Goal: Transaction & Acquisition: Purchase product/service

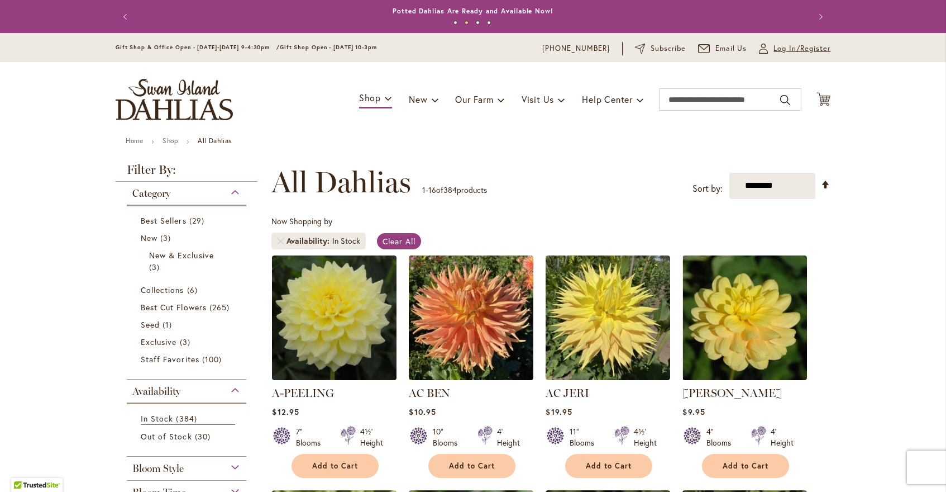
click at [788, 48] on span "Log In/Register" at bounding box center [802, 48] width 57 height 11
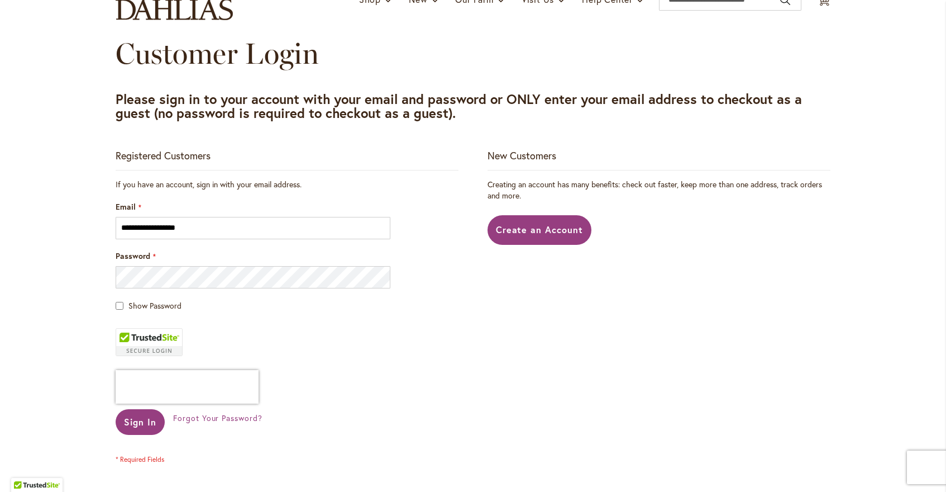
scroll to position [103, 0]
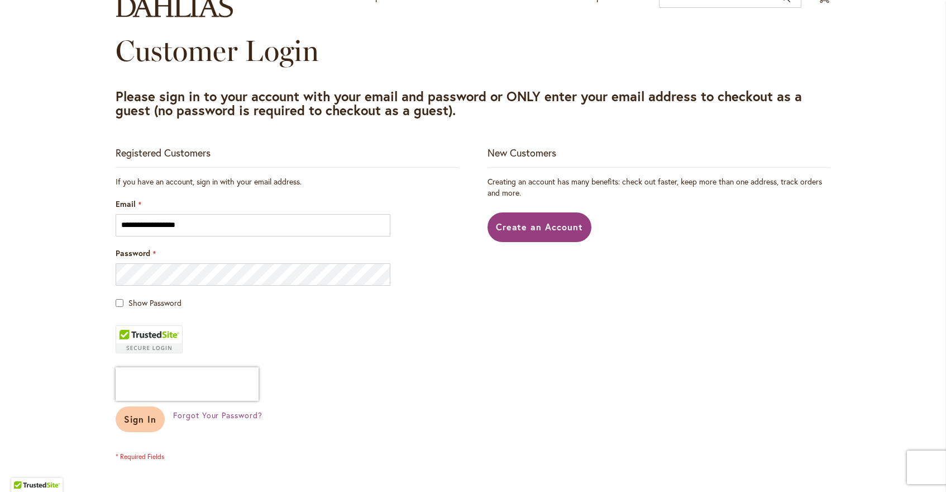
click at [129, 432] on button "Sign In" at bounding box center [140, 419] width 49 height 26
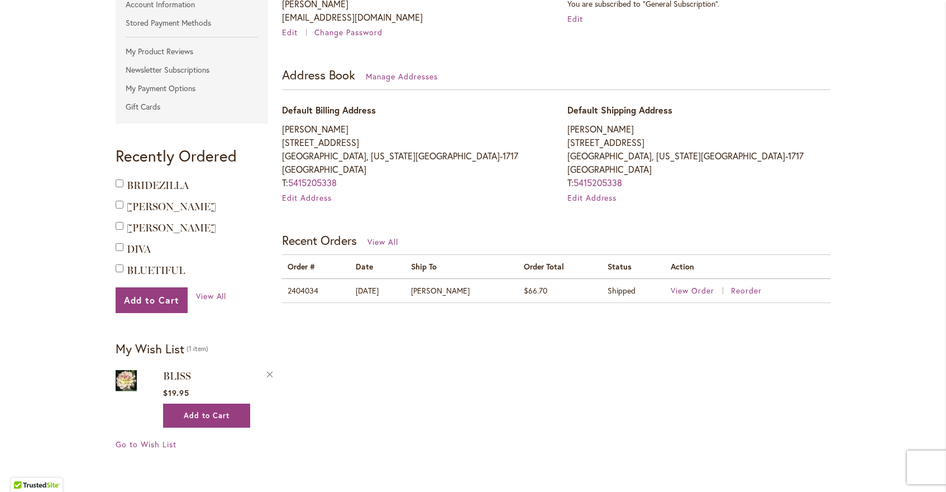
scroll to position [272, 0]
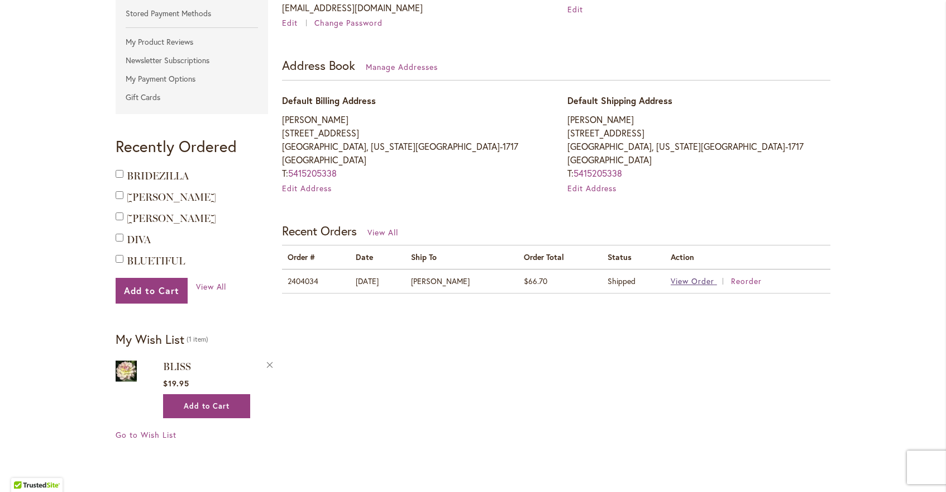
click at [686, 286] on span "View Order" at bounding box center [693, 280] width 44 height 11
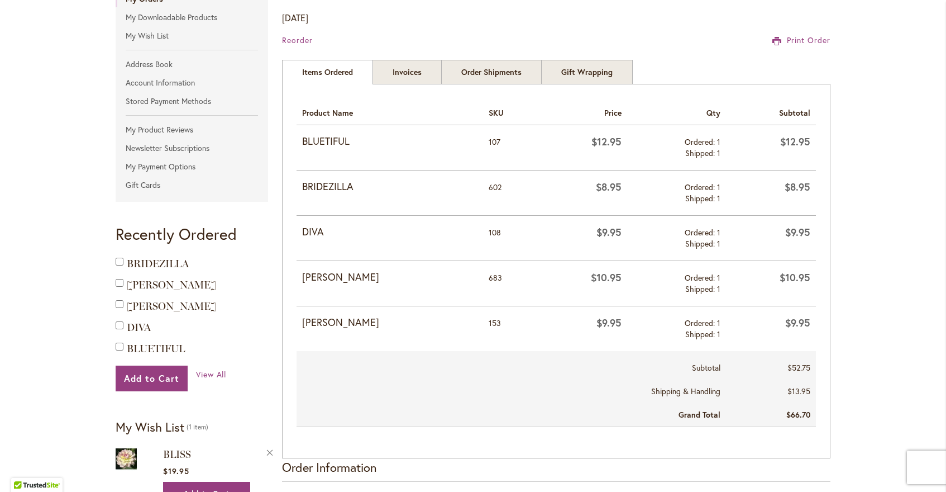
scroll to position [184, 0]
click at [151, 355] on span "BLUETIFUL" at bounding box center [156, 349] width 58 height 12
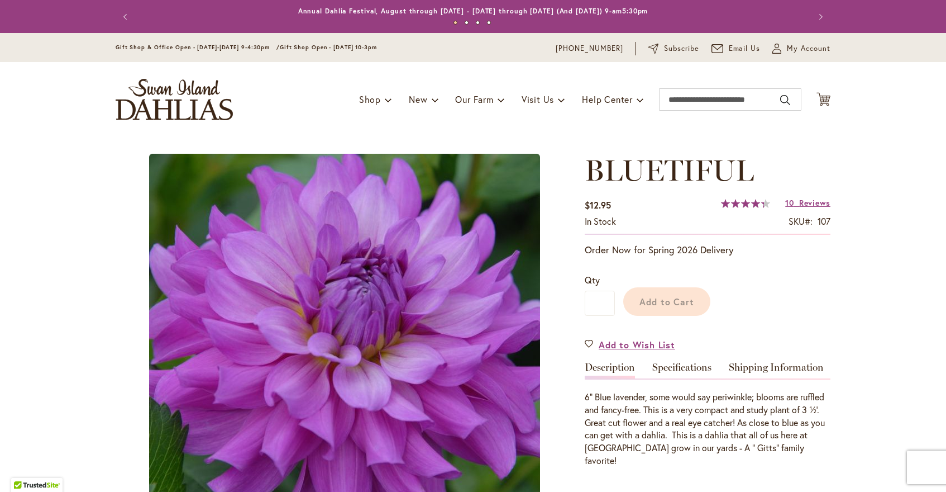
type input "*******"
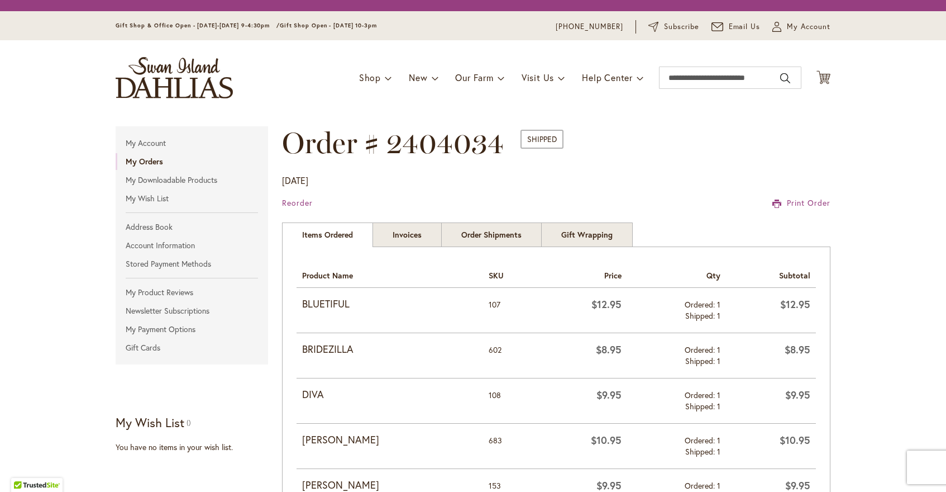
scroll to position [184, 0]
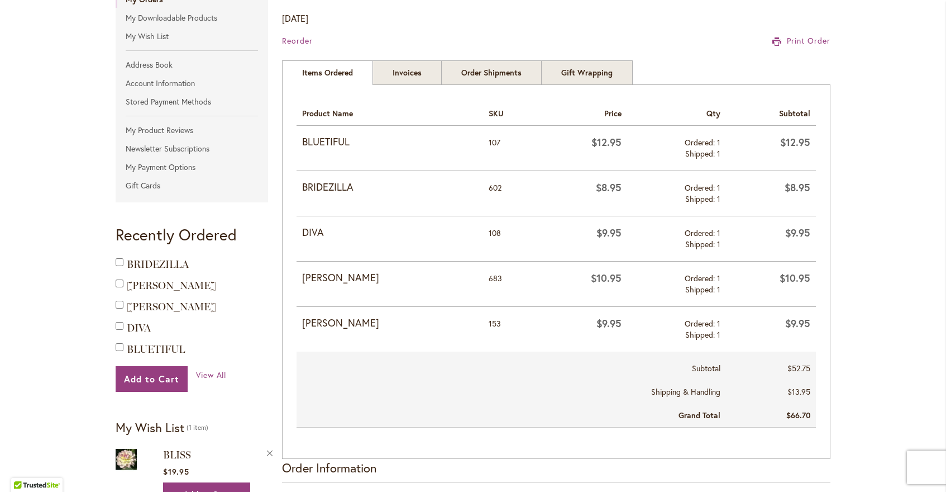
click at [141, 335] on strong "DIVA" at bounding box center [201, 328] width 148 height 16
click at [141, 334] on span "DIVA" at bounding box center [139, 328] width 24 height 12
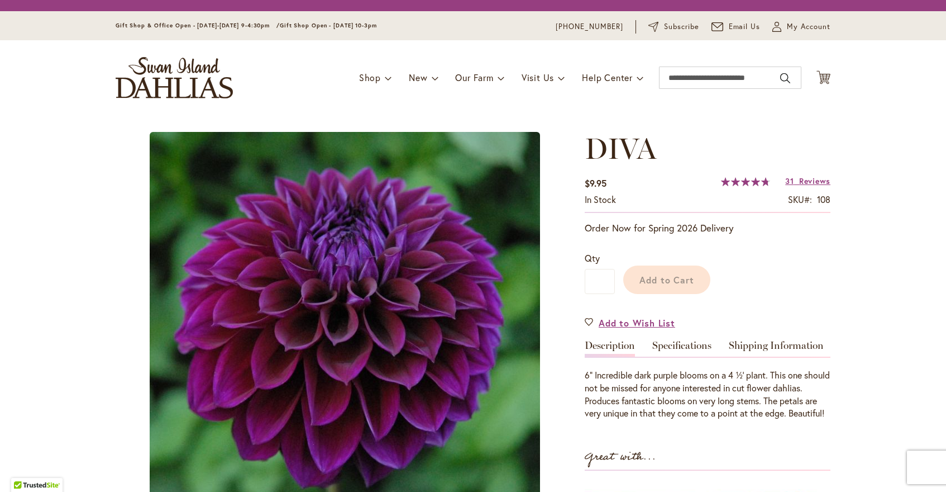
type input "*******"
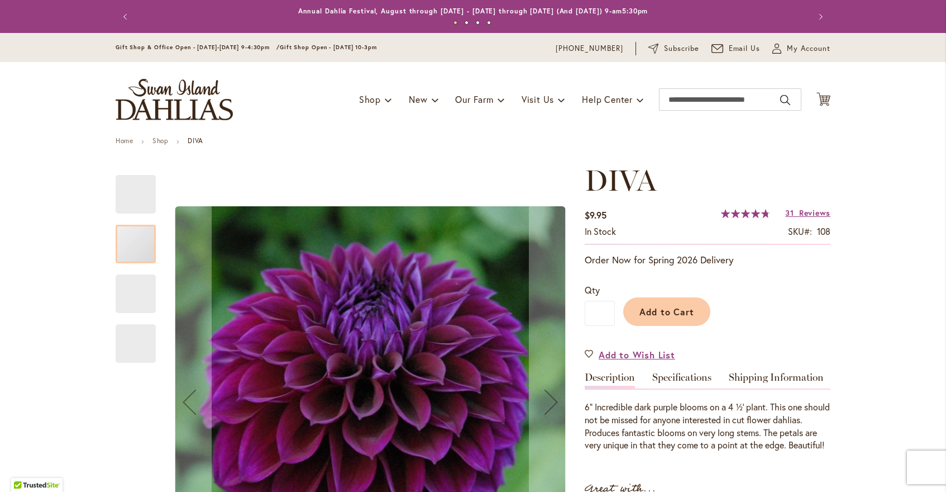
type input "**********"
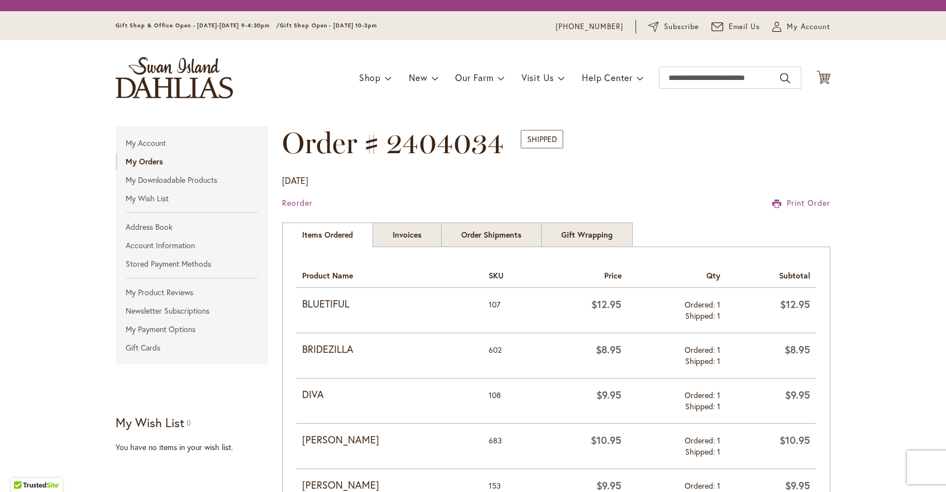
scroll to position [184, 0]
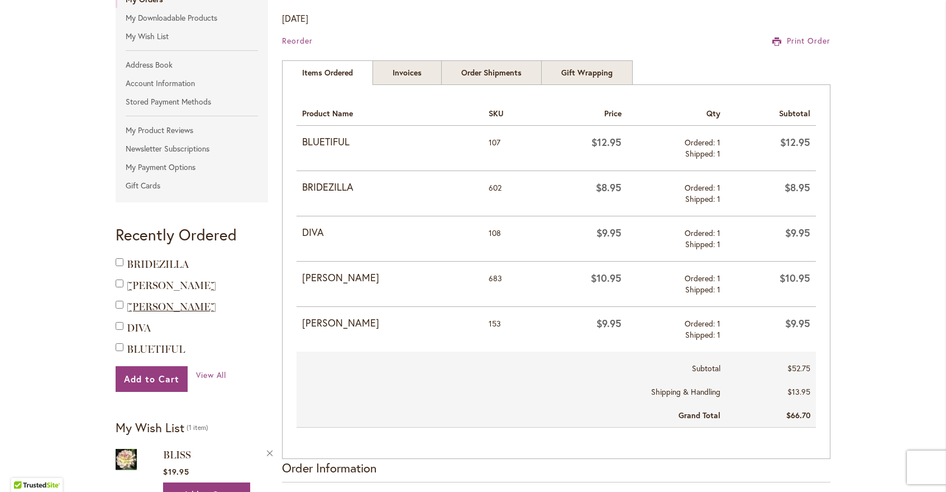
click at [135, 313] on span "[PERSON_NAME]" at bounding box center [171, 307] width 89 height 12
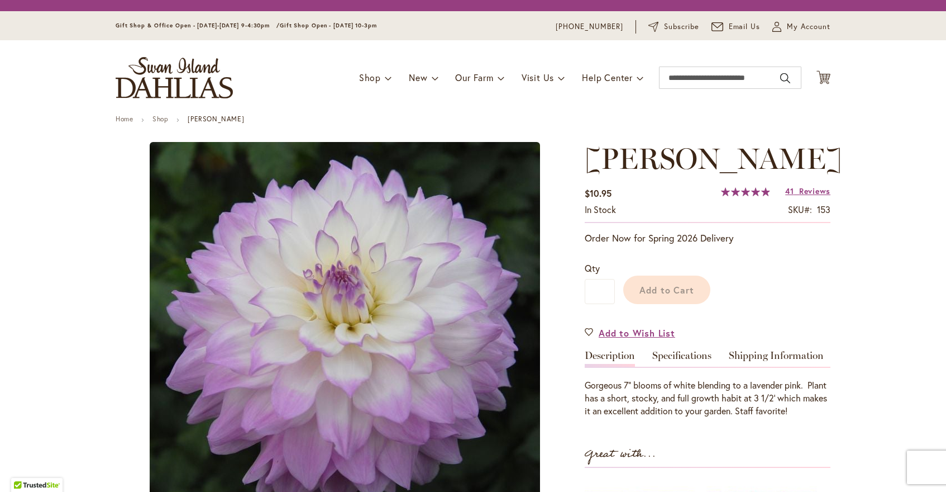
type input "*******"
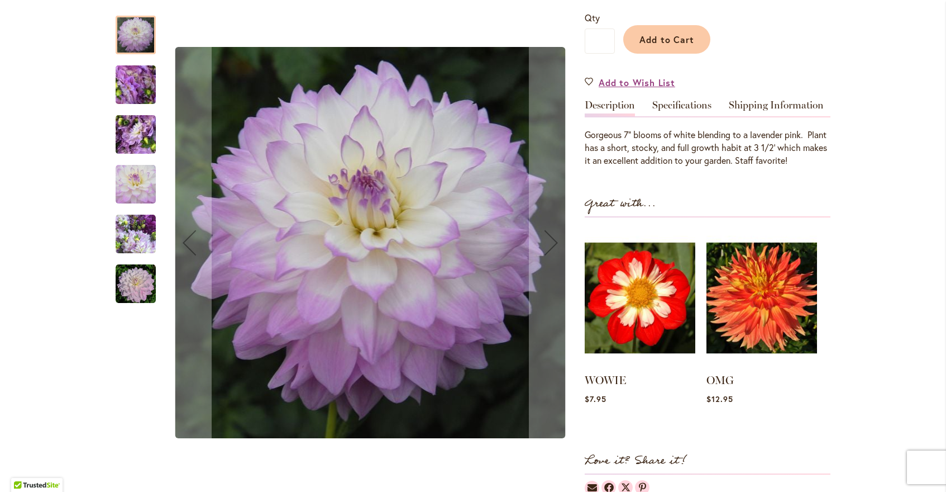
scroll to position [273, 0]
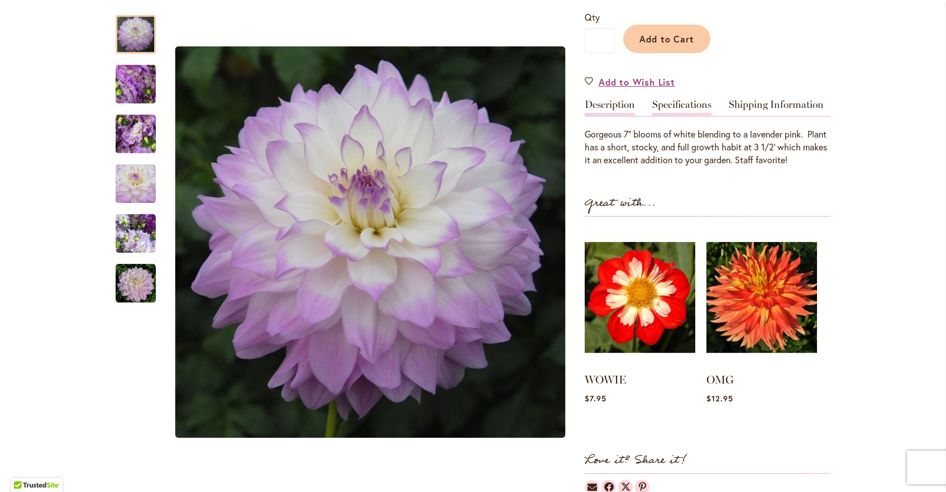
click at [666, 116] on link "Specifications" at bounding box center [682, 107] width 59 height 16
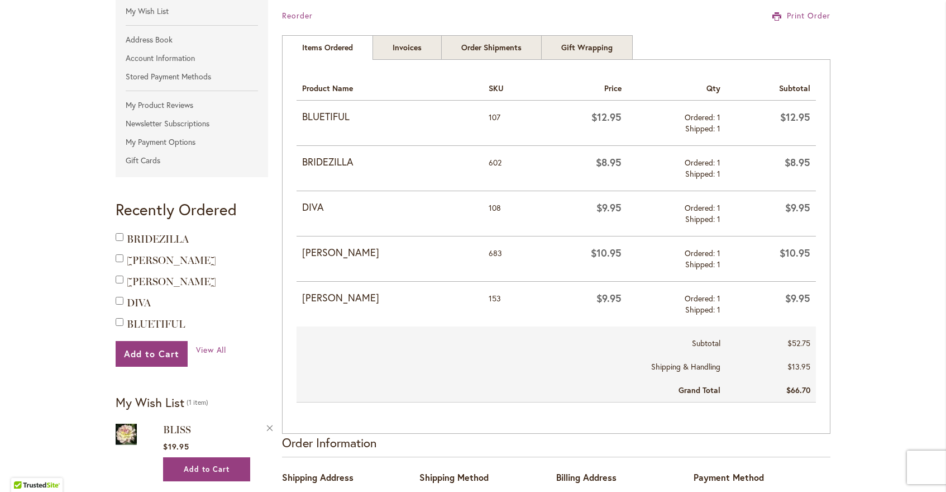
scroll to position [208, 0]
click at [151, 331] on span "BLUETIFUL" at bounding box center [156, 325] width 58 height 12
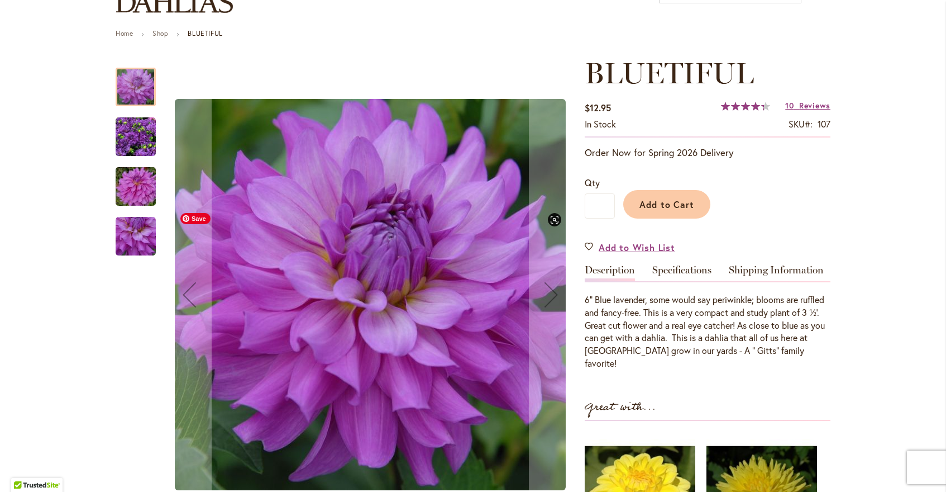
scroll to position [105, 0]
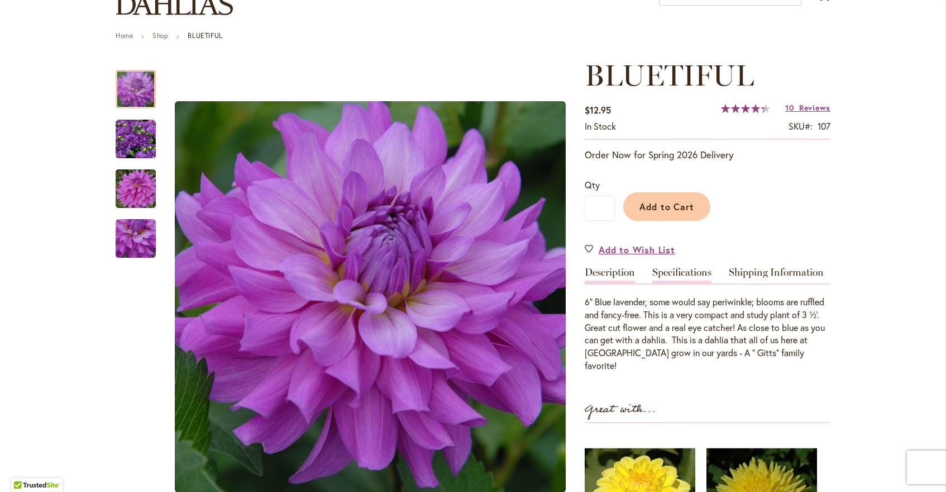
click at [689, 271] on link "Specifications" at bounding box center [682, 275] width 59 height 16
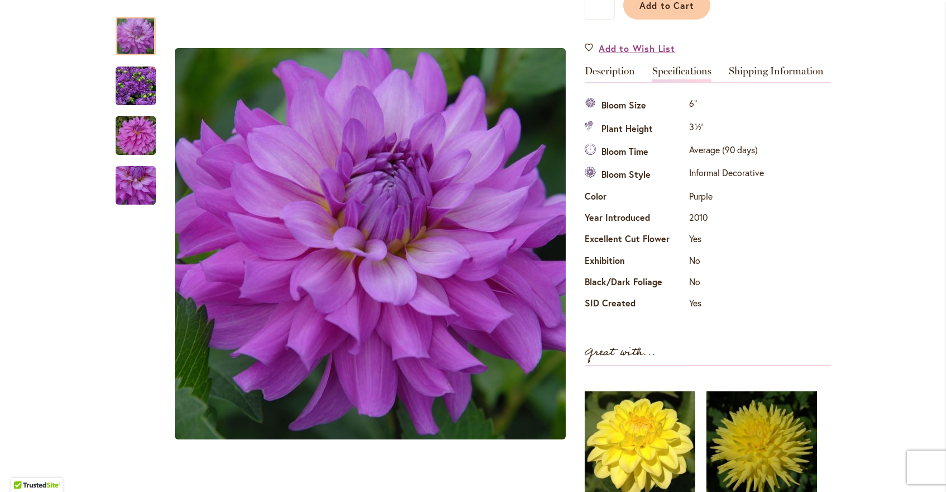
scroll to position [307, 0]
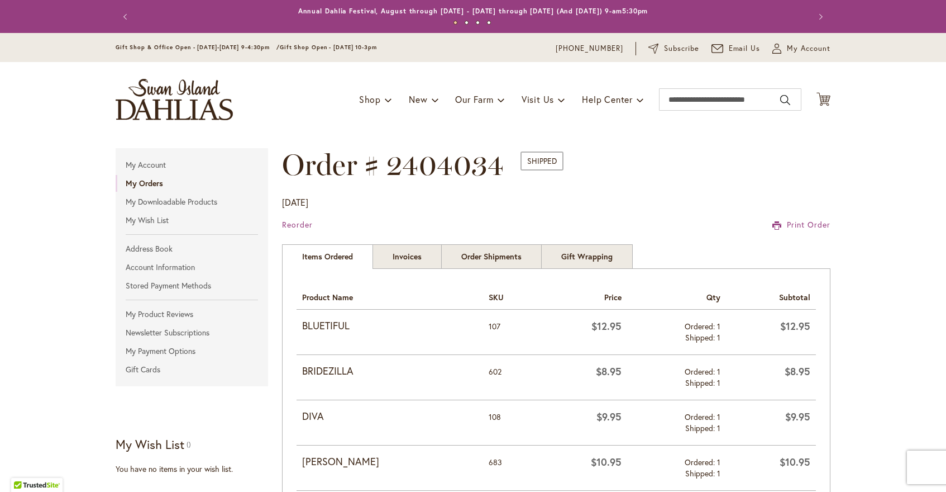
scroll to position [208, 0]
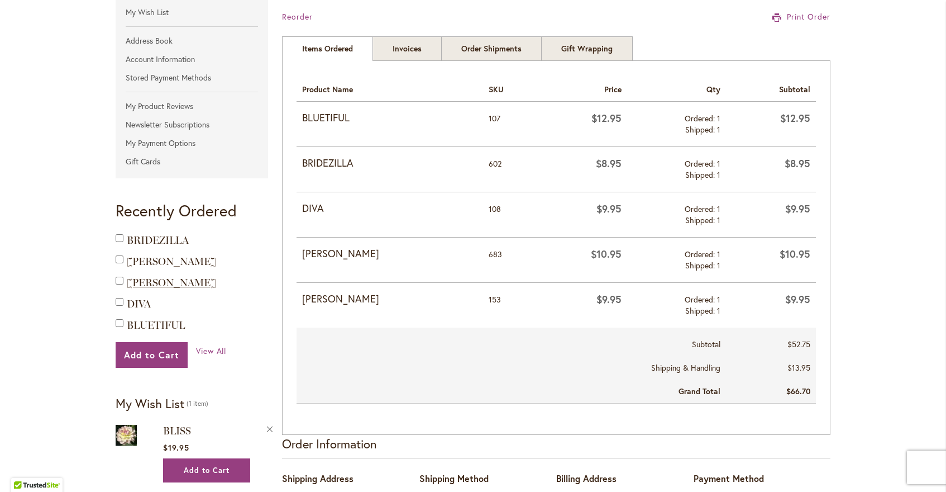
click at [135, 289] on span "[PERSON_NAME]" at bounding box center [171, 283] width 89 height 12
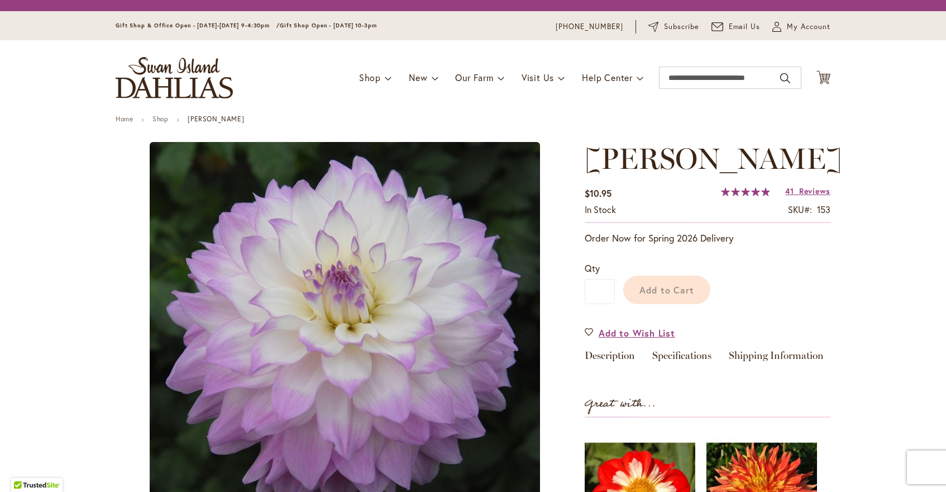
type input "*******"
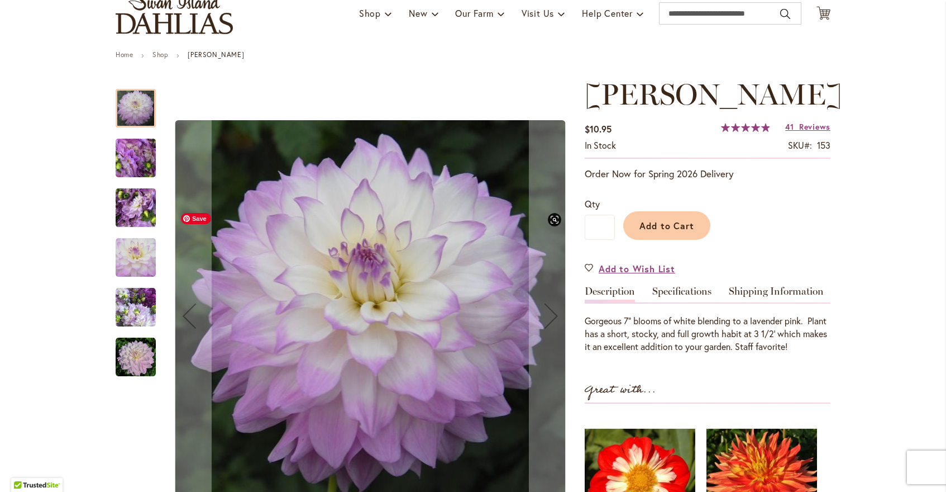
scroll to position [89, 0]
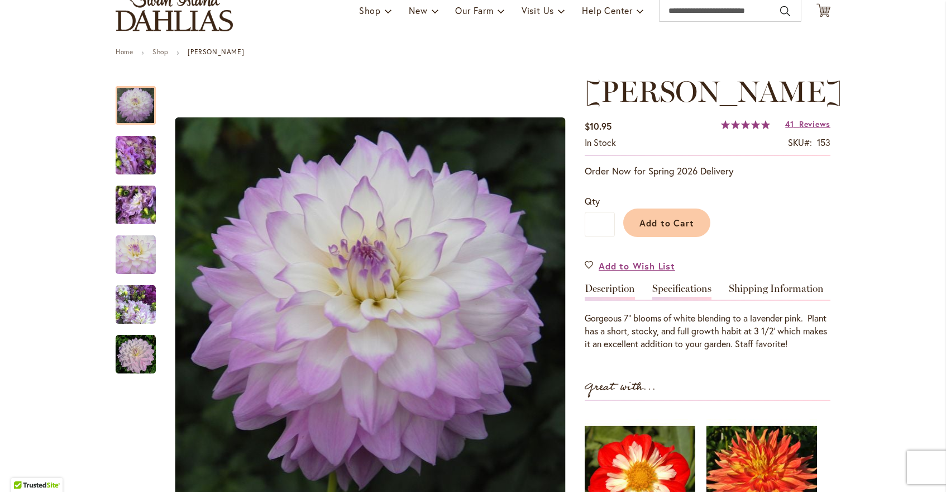
click at [689, 299] on link "Specifications" at bounding box center [682, 291] width 59 height 16
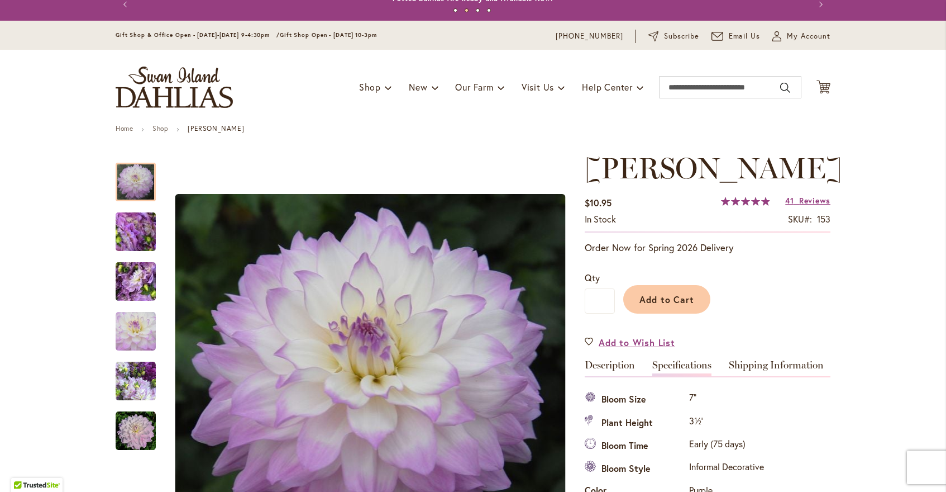
scroll to position [0, 0]
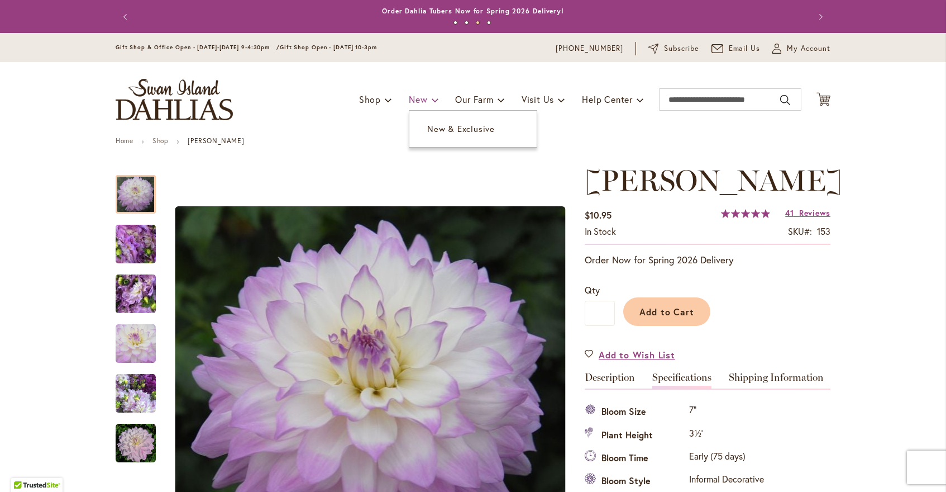
click at [420, 104] on span "New" at bounding box center [418, 99] width 18 height 12
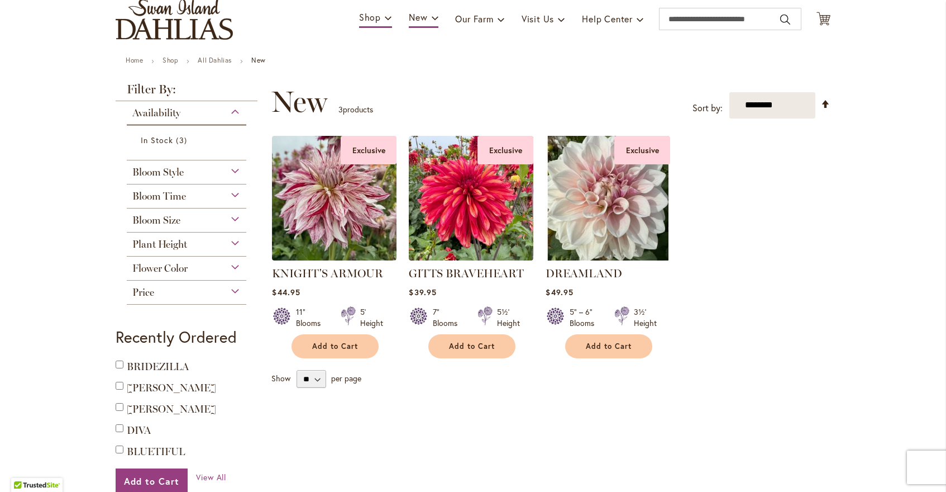
scroll to position [81, 0]
click at [215, 60] on link "All Dahlias" at bounding box center [215, 59] width 34 height 8
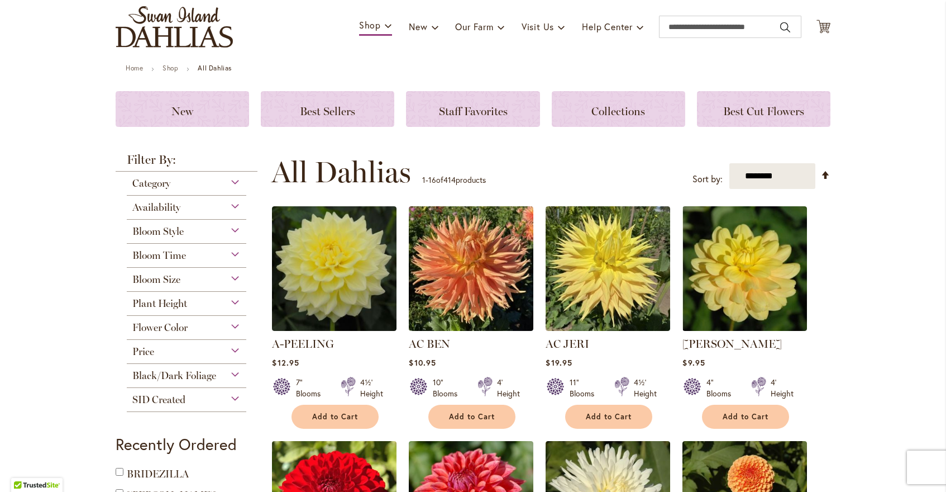
click at [173, 230] on span "Bloom Style" at bounding box center [157, 231] width 51 height 12
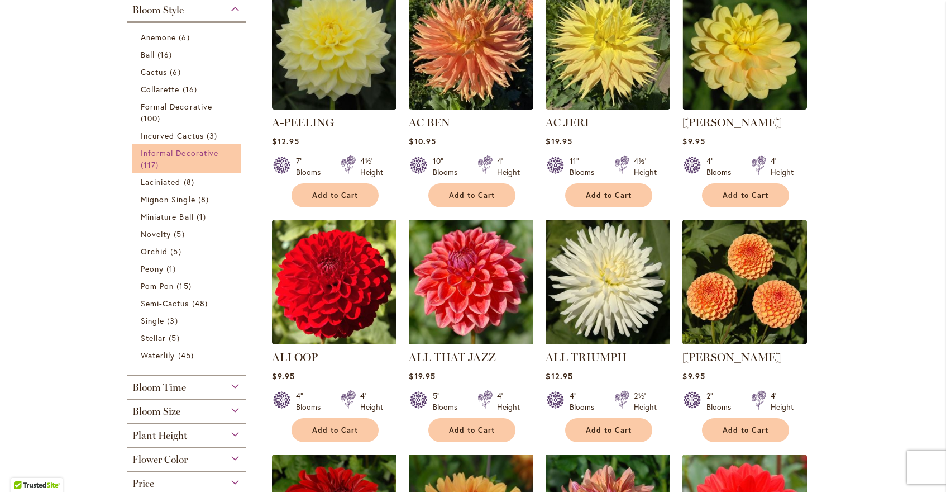
click at [177, 170] on link "Informal Decorative 117 items" at bounding box center [188, 158] width 94 height 23
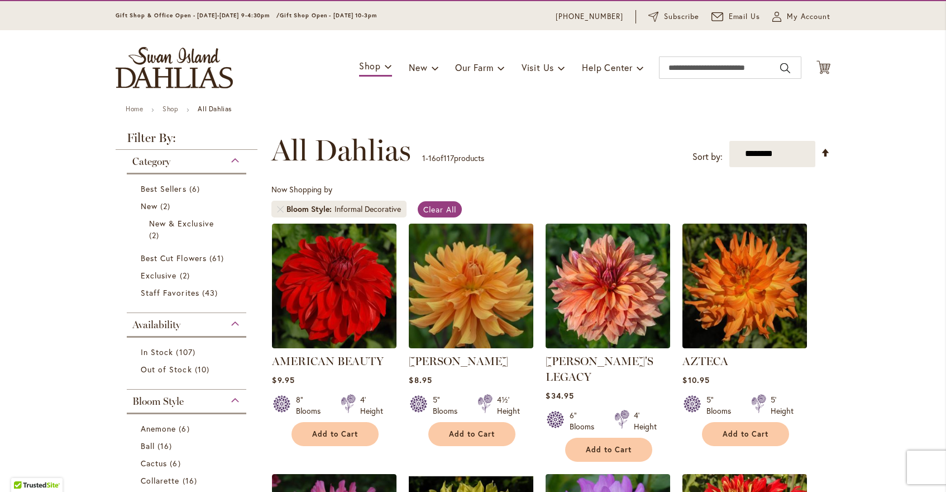
scroll to position [35, 0]
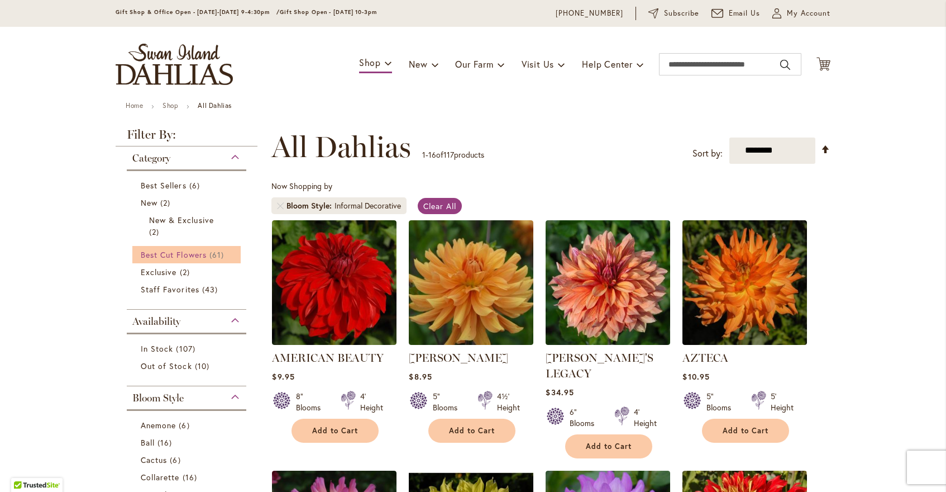
click at [156, 260] on span "Best Cut Flowers" at bounding box center [174, 254] width 66 height 11
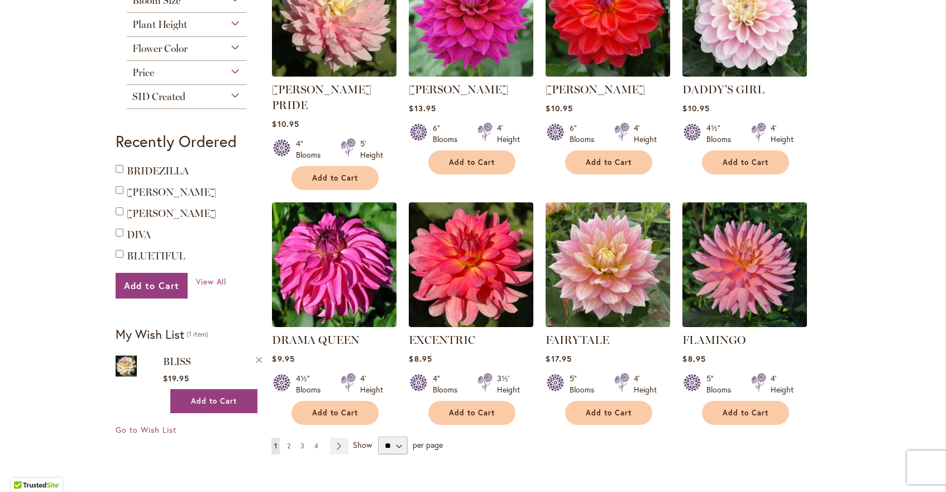
scroll to position [807, 0]
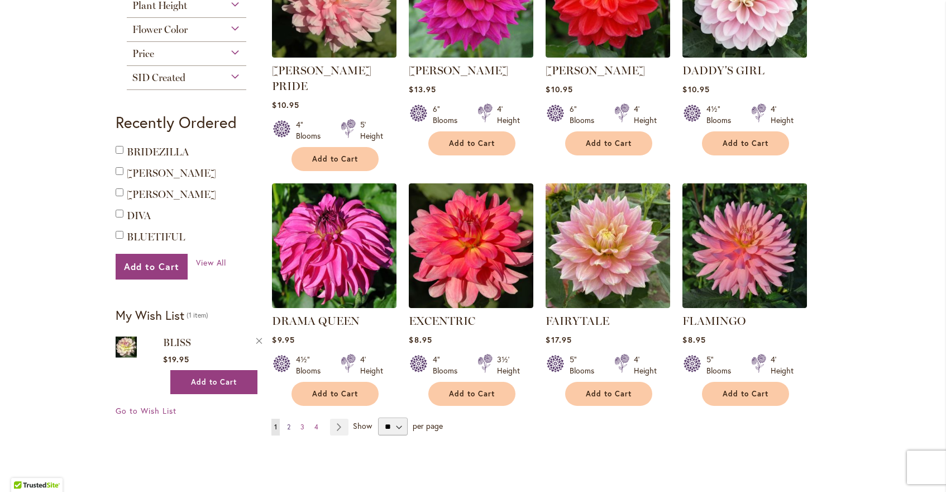
click at [289, 422] on span "2" at bounding box center [288, 426] width 3 height 8
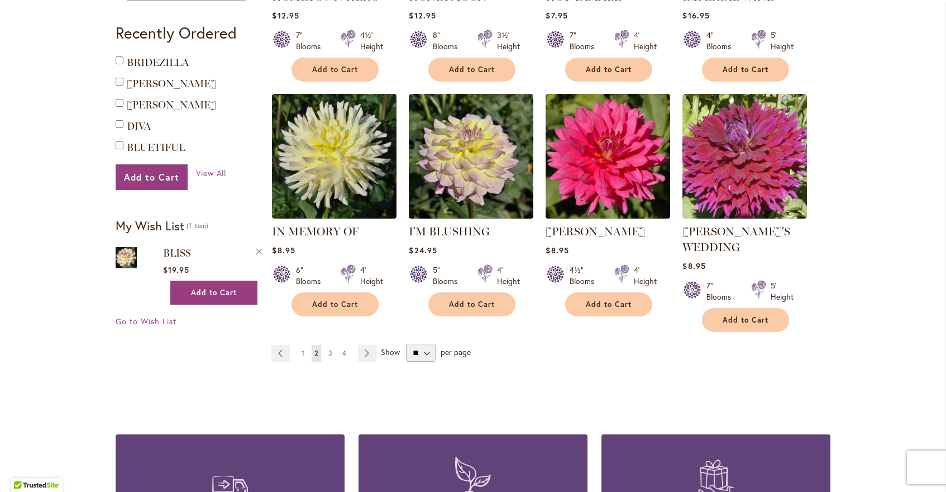
scroll to position [900, 0]
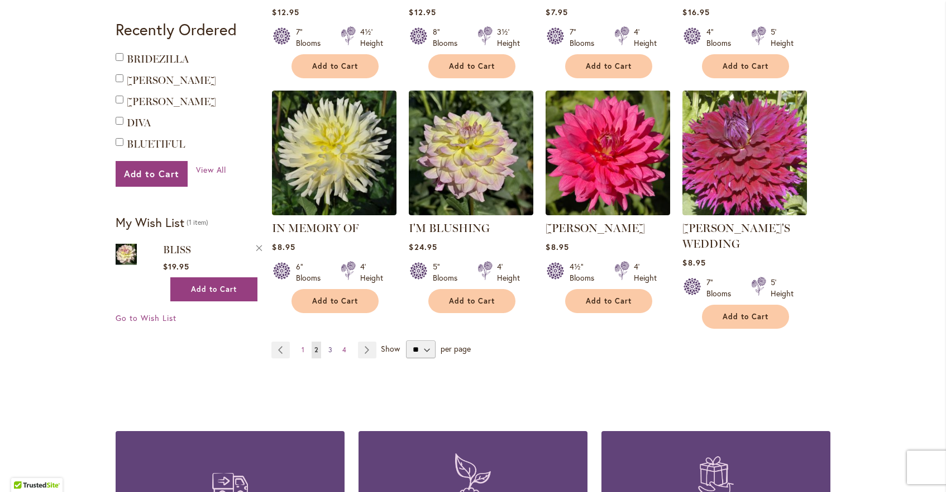
click at [330, 354] on span "3" at bounding box center [331, 349] width 4 height 8
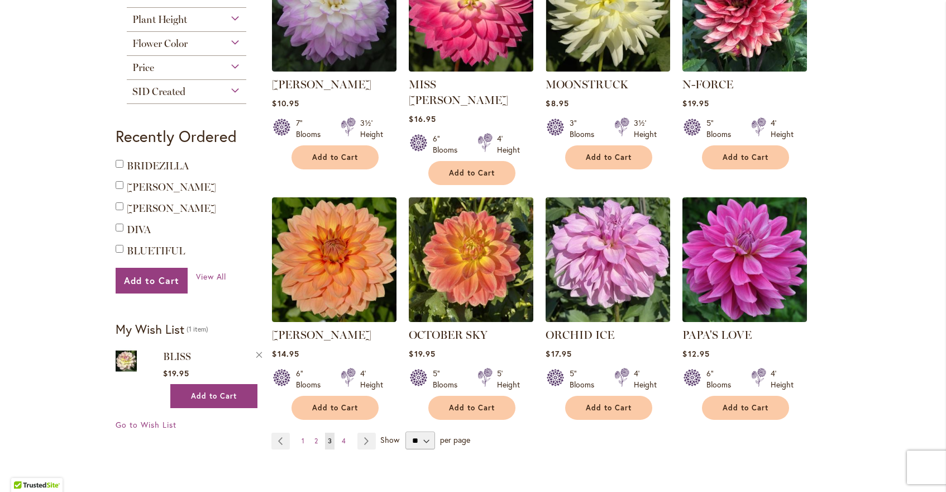
scroll to position [799, 0]
